Goal: Information Seeking & Learning: Learn about a topic

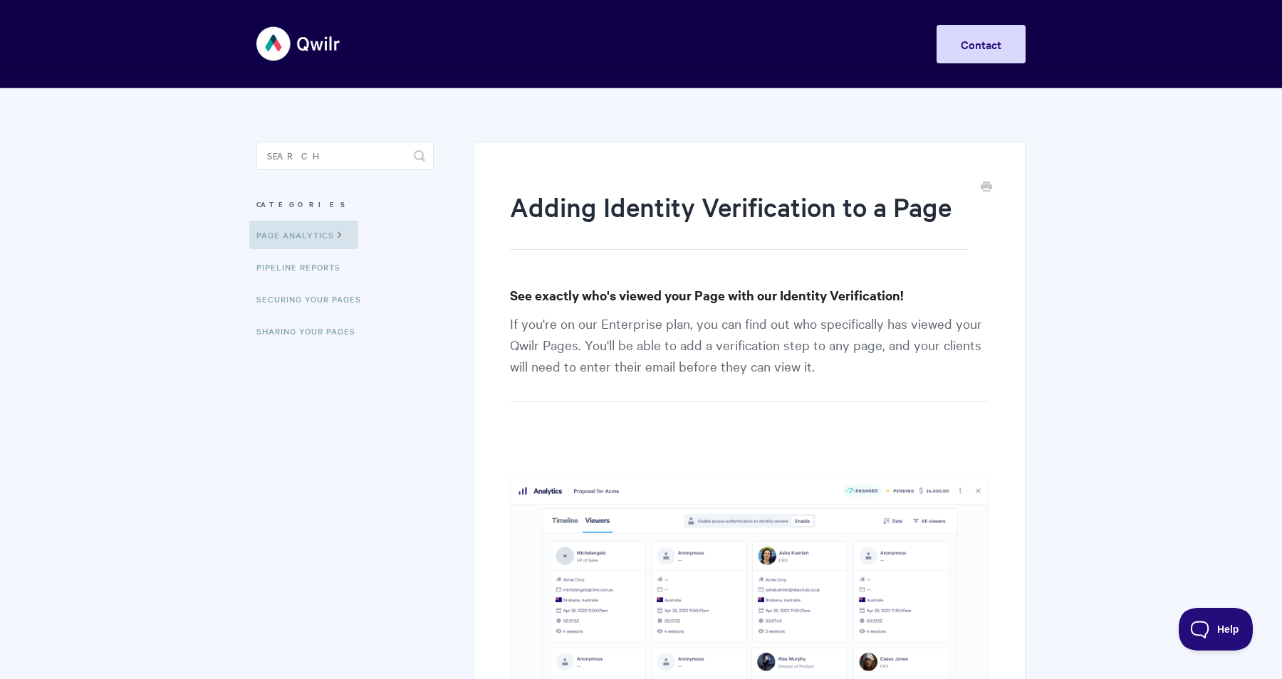
click at [267, 43] on img at bounding box center [298, 43] width 85 height 53
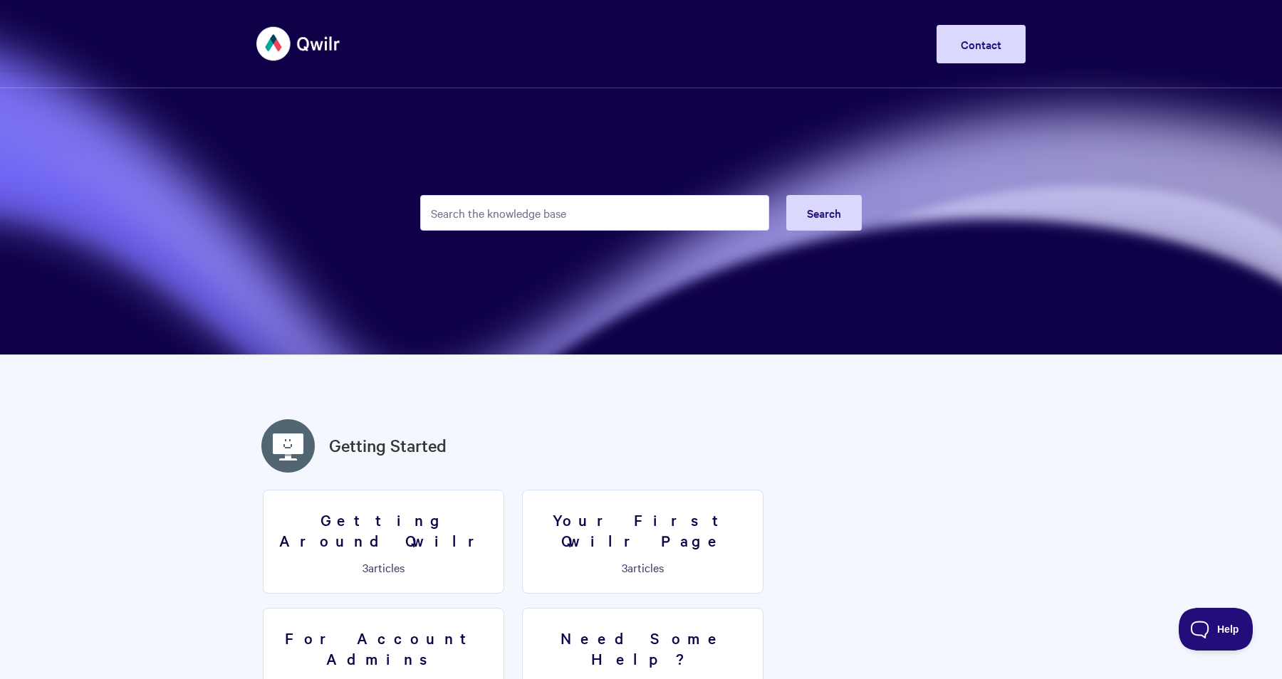
click at [278, 46] on img at bounding box center [298, 43] width 85 height 53
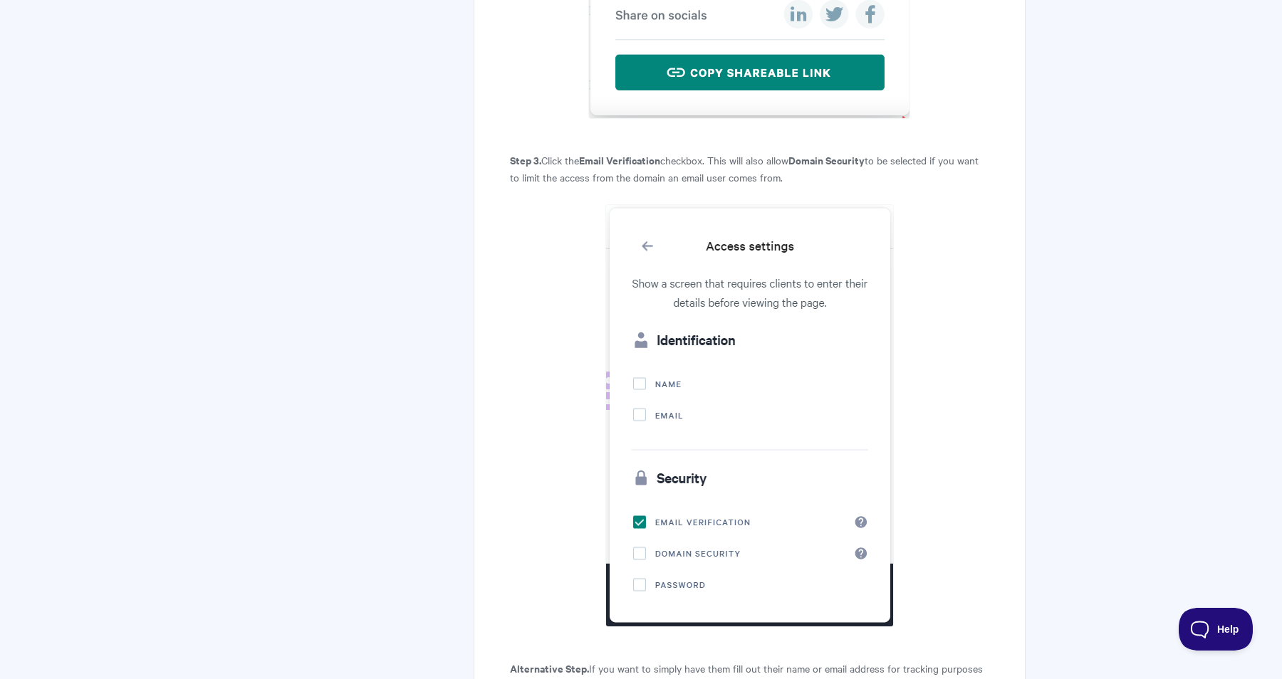
scroll to position [1936, 0]
